Goal: Communication & Community: Participate in discussion

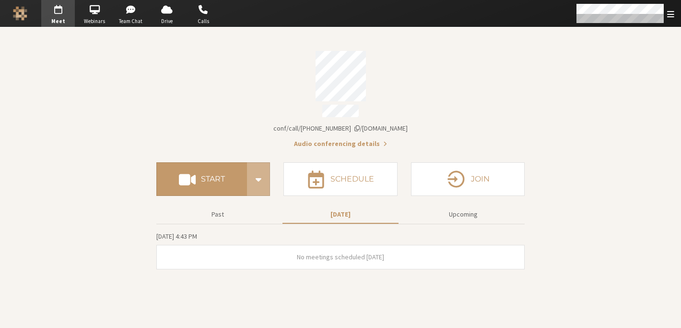
click at [580, 100] on section "Meeting link [DOMAIN_NAME]/conf/call/7919820 Audio conferencing details Start S…" at bounding box center [340, 177] width 681 height 300
click at [671, 13] on span "Open menu" at bounding box center [670, 14] width 7 height 9
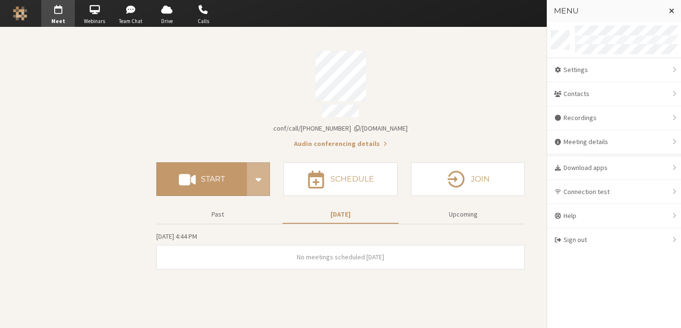
click at [508, 106] on div "Account details" at bounding box center [340, 112] width 368 height 15
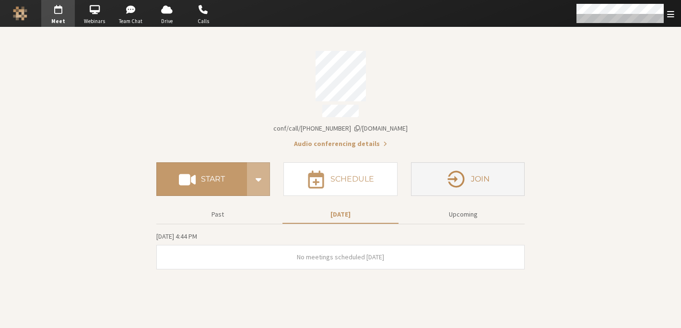
click at [505, 179] on button "Join" at bounding box center [468, 179] width 114 height 34
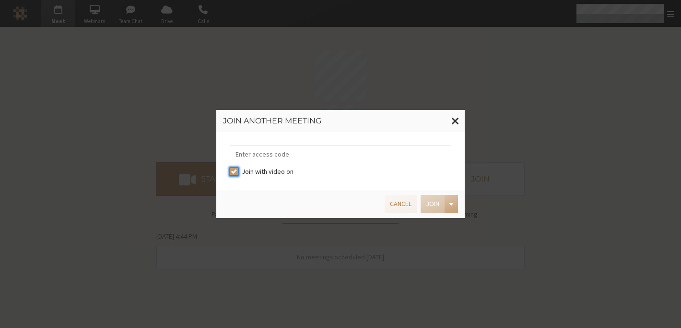
click at [232, 173] on input "Join with video on" at bounding box center [234, 171] width 9 height 10
checkbox input "false"
click at [250, 153] on input "tel" at bounding box center [341, 154] width 222 height 18
type input "9168685"
click at [430, 203] on button "Join" at bounding box center [433, 204] width 24 height 18
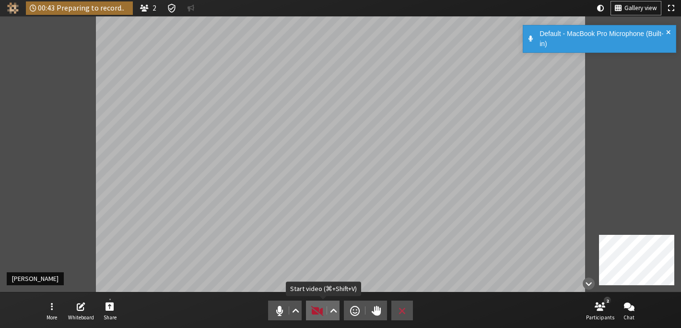
click at [319, 310] on span "Start video (⌘+Shift+V)" at bounding box center [317, 310] width 13 height 13
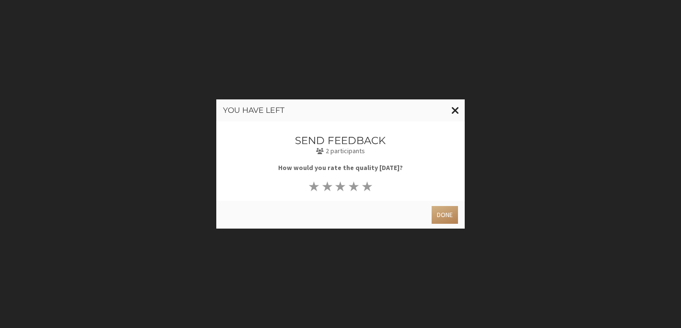
click at [452, 109] on span "Close modal" at bounding box center [455, 110] width 8 height 12
